Goal: Task Accomplishment & Management: Manage account settings

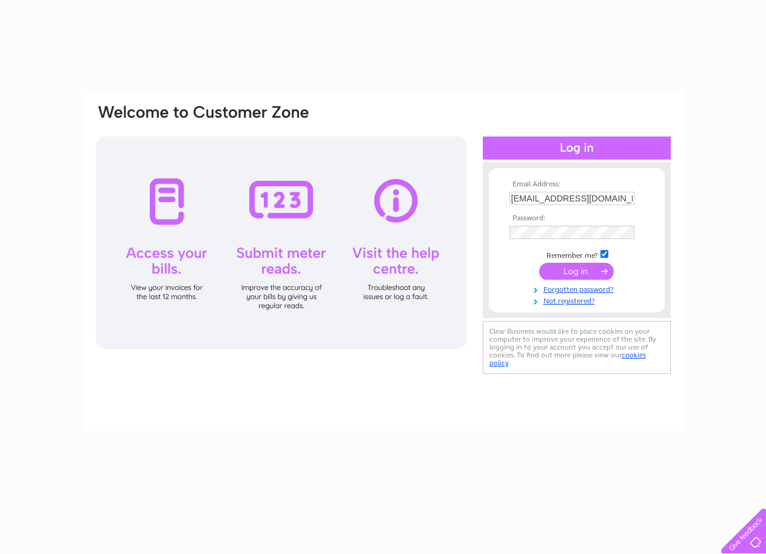
click at [550, 271] on input "submit" at bounding box center [576, 271] width 75 height 17
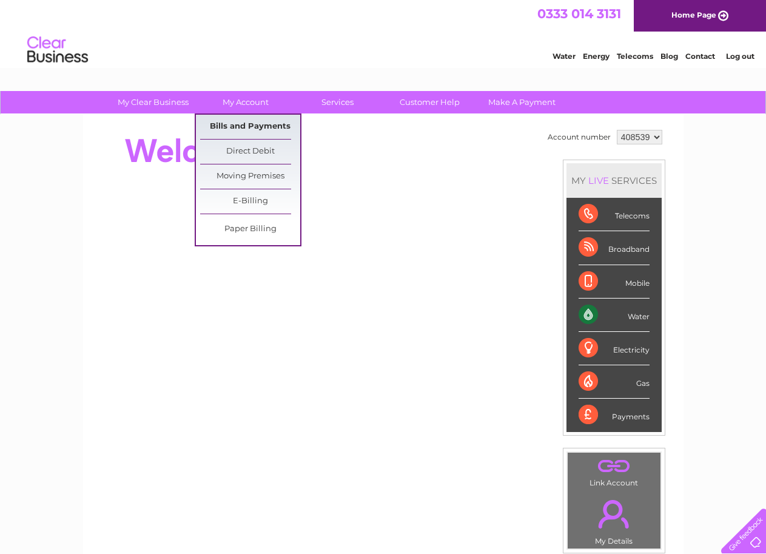
click at [249, 123] on link "Bills and Payments" at bounding box center [250, 127] width 100 height 24
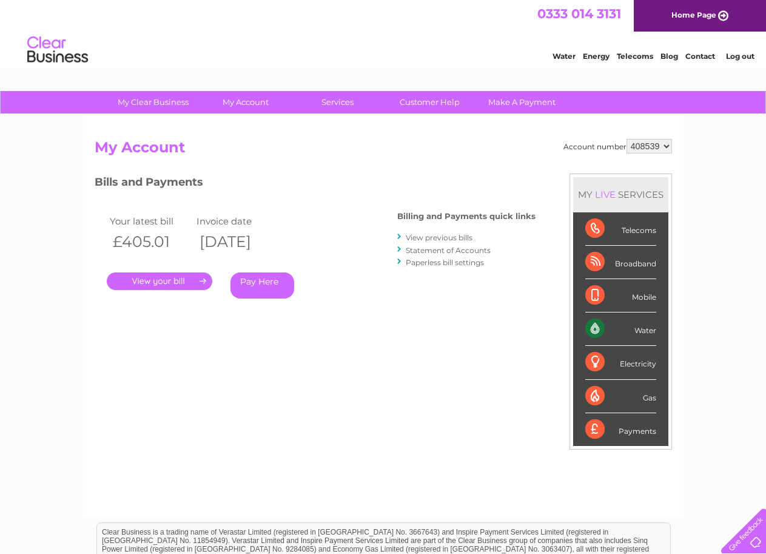
click at [170, 279] on link "." at bounding box center [160, 281] width 106 height 18
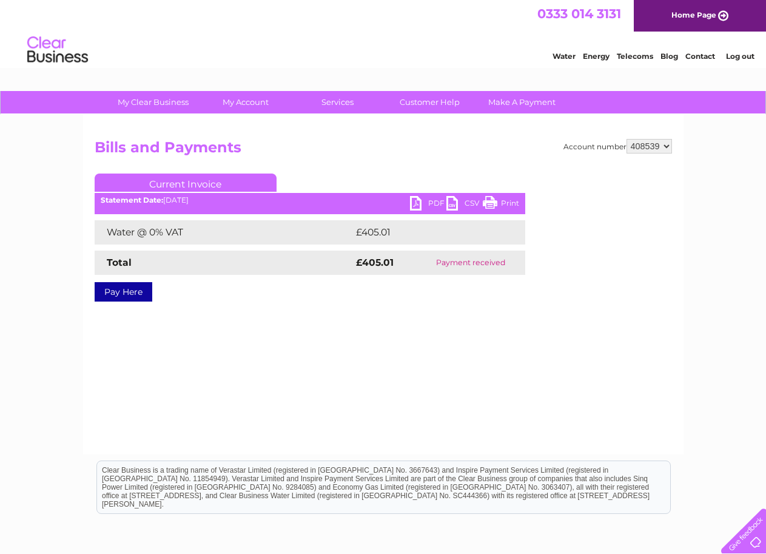
click at [424, 202] on link "PDF" at bounding box center [428, 205] width 36 height 18
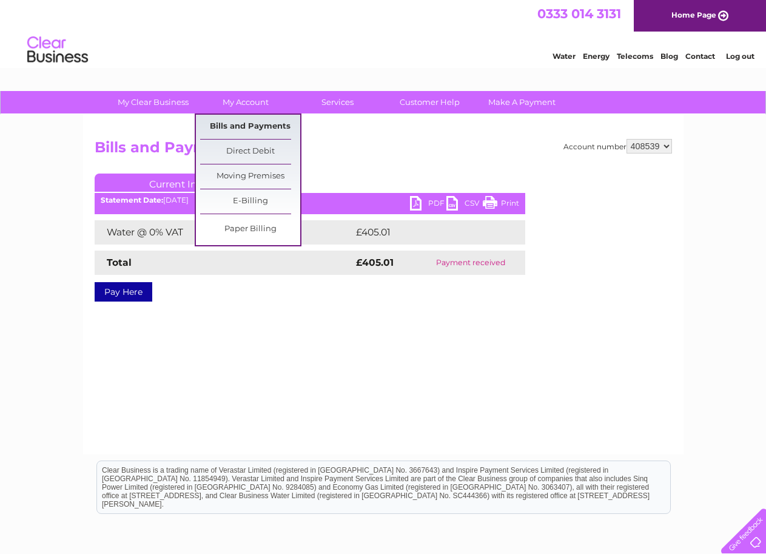
click at [234, 125] on link "Bills and Payments" at bounding box center [250, 127] width 100 height 24
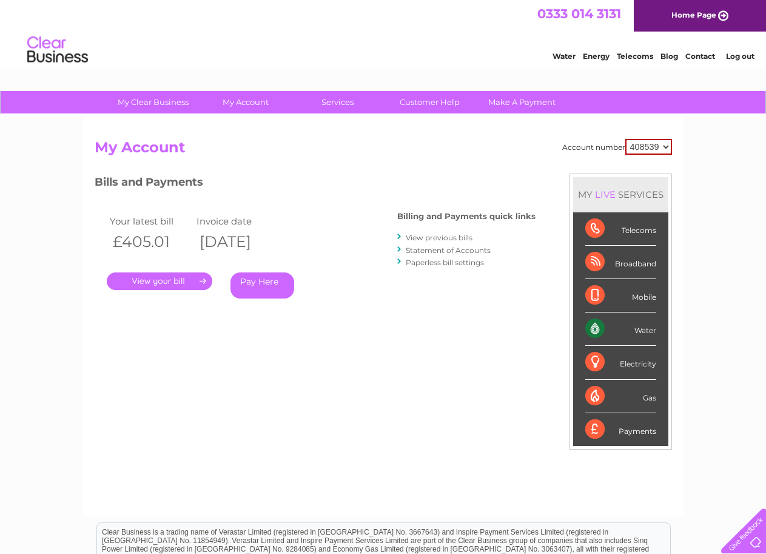
click at [437, 237] on link "View previous bills" at bounding box center [439, 237] width 67 height 9
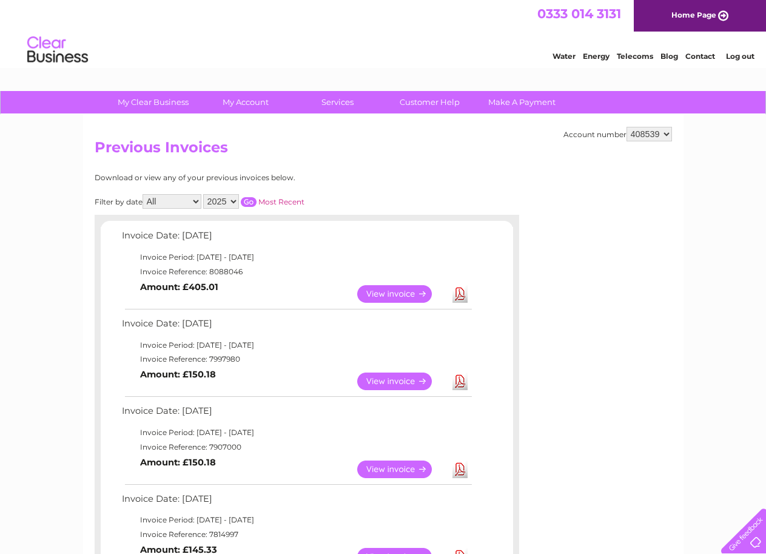
click at [458, 383] on link "Download" at bounding box center [459, 381] width 15 height 18
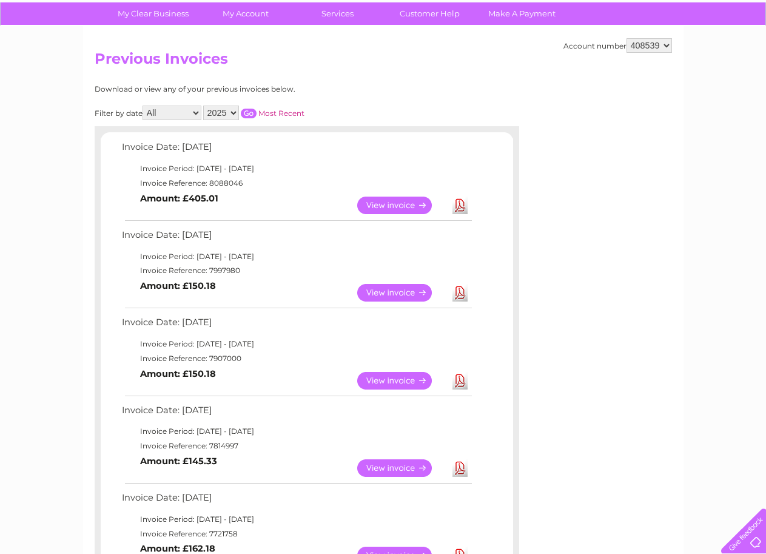
scroll to position [121, 0]
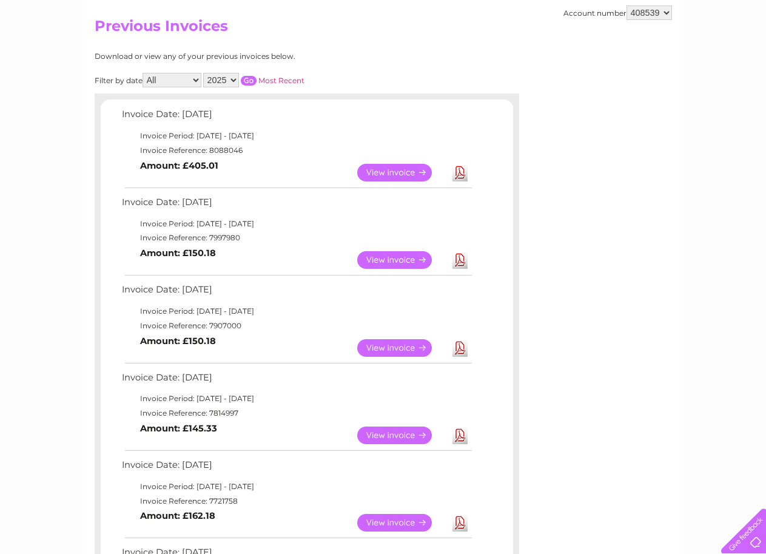
click at [400, 348] on link "View" at bounding box center [401, 348] width 89 height 18
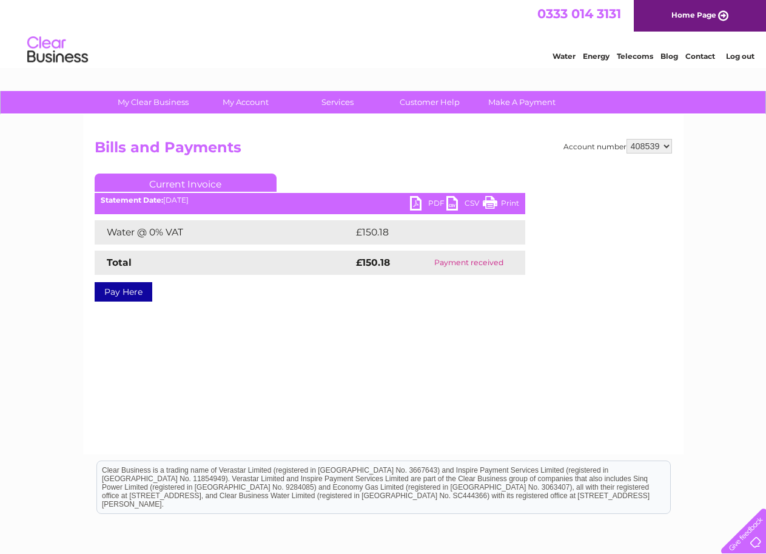
click at [418, 204] on link "PDF" at bounding box center [428, 205] width 36 height 18
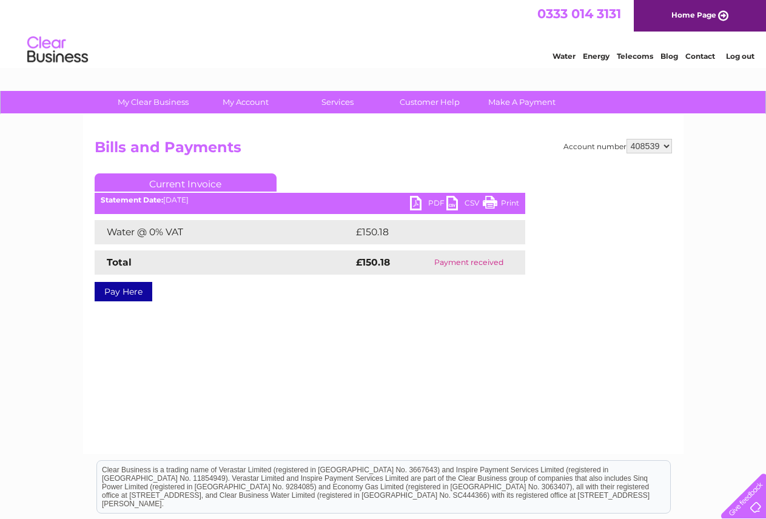
click at [543, 350] on div "Account number 408539 Bills and Payments Current Invoice PDF CSV Print £150.18" at bounding box center [383, 285] width 600 height 340
click at [414, 207] on link "PDF" at bounding box center [428, 205] width 36 height 18
